Goal: Book appointment/travel/reservation

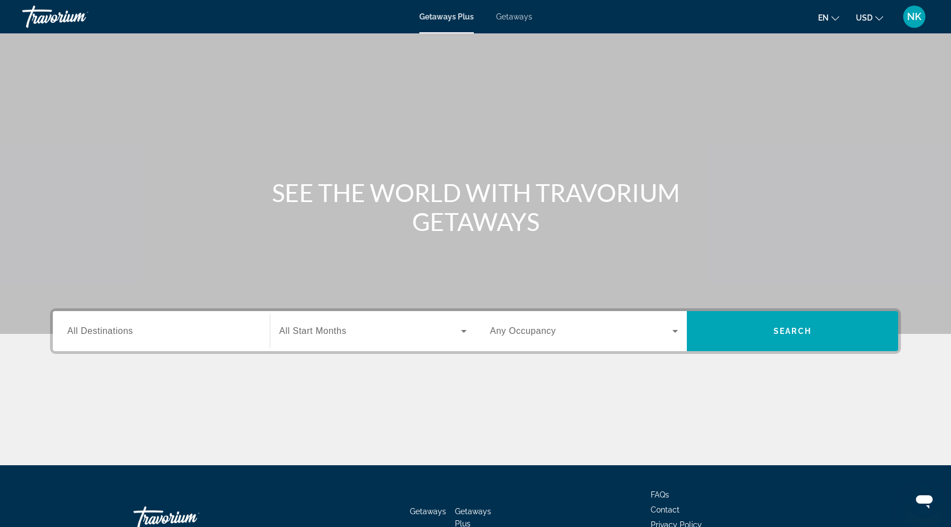
click at [509, 18] on span "Getaways" at bounding box center [514, 16] width 36 height 9
click at [235, 320] on div "Search widget" at bounding box center [161, 331] width 188 height 32
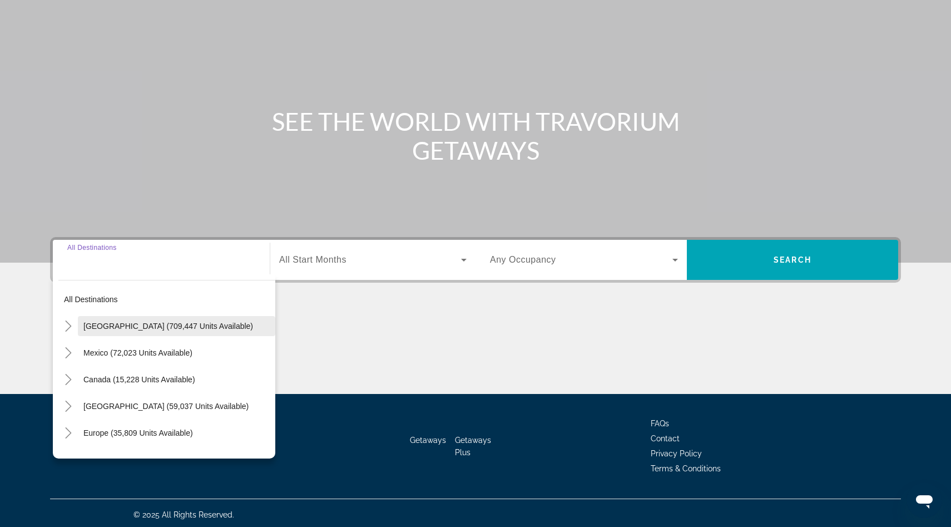
scroll to position [75, 0]
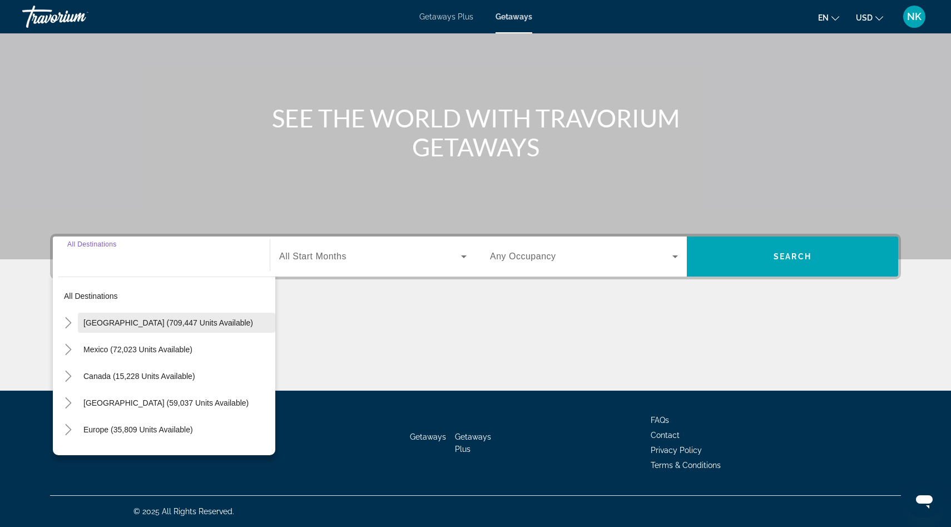
click at [194, 324] on span "[GEOGRAPHIC_DATA] (709,447 units available)" at bounding box center [168, 322] width 170 height 9
type input "**********"
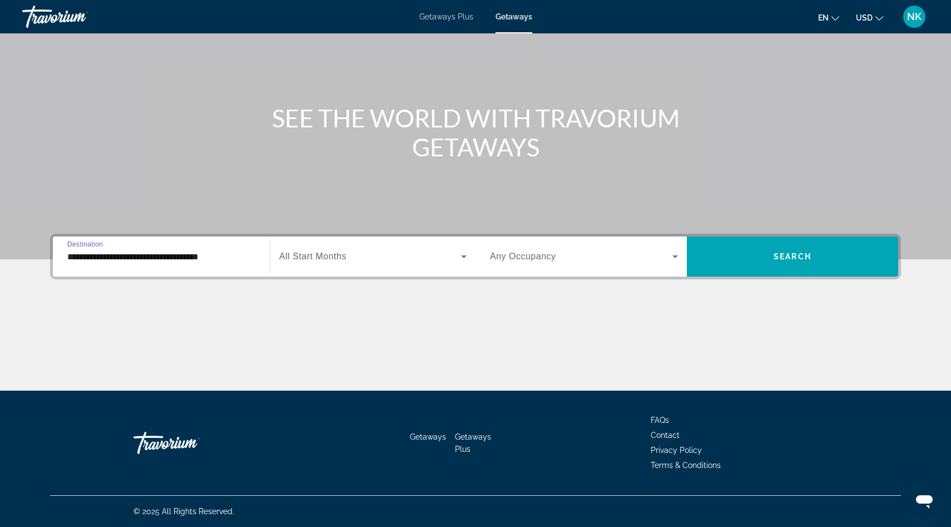
click at [356, 265] on div "Search widget" at bounding box center [372, 256] width 187 height 31
